Goal: Navigation & Orientation: Find specific page/section

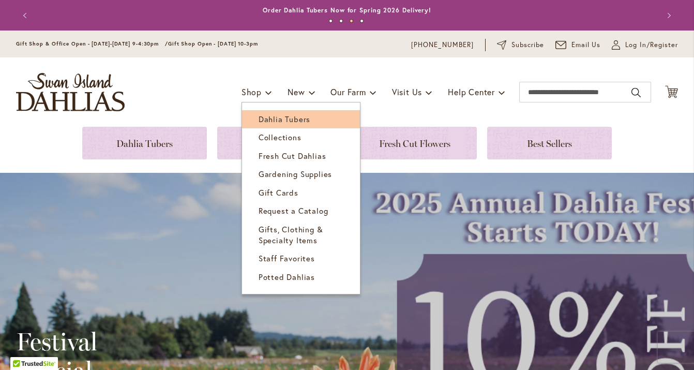
click at [268, 119] on span "Dahlia Tubers" at bounding box center [285, 119] width 52 height 10
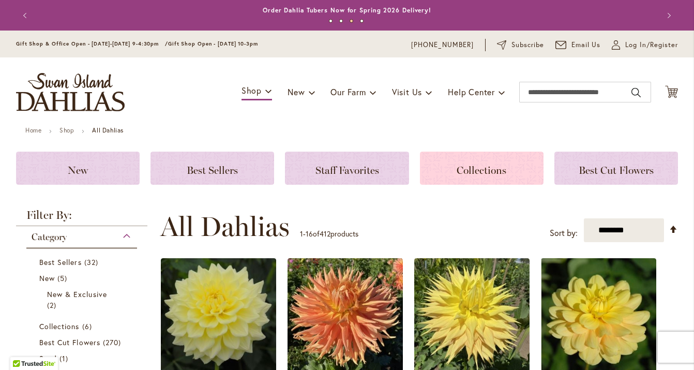
click at [487, 166] on span "Collections" at bounding box center [482, 170] width 50 height 12
